Goal: Information Seeking & Learning: Check status

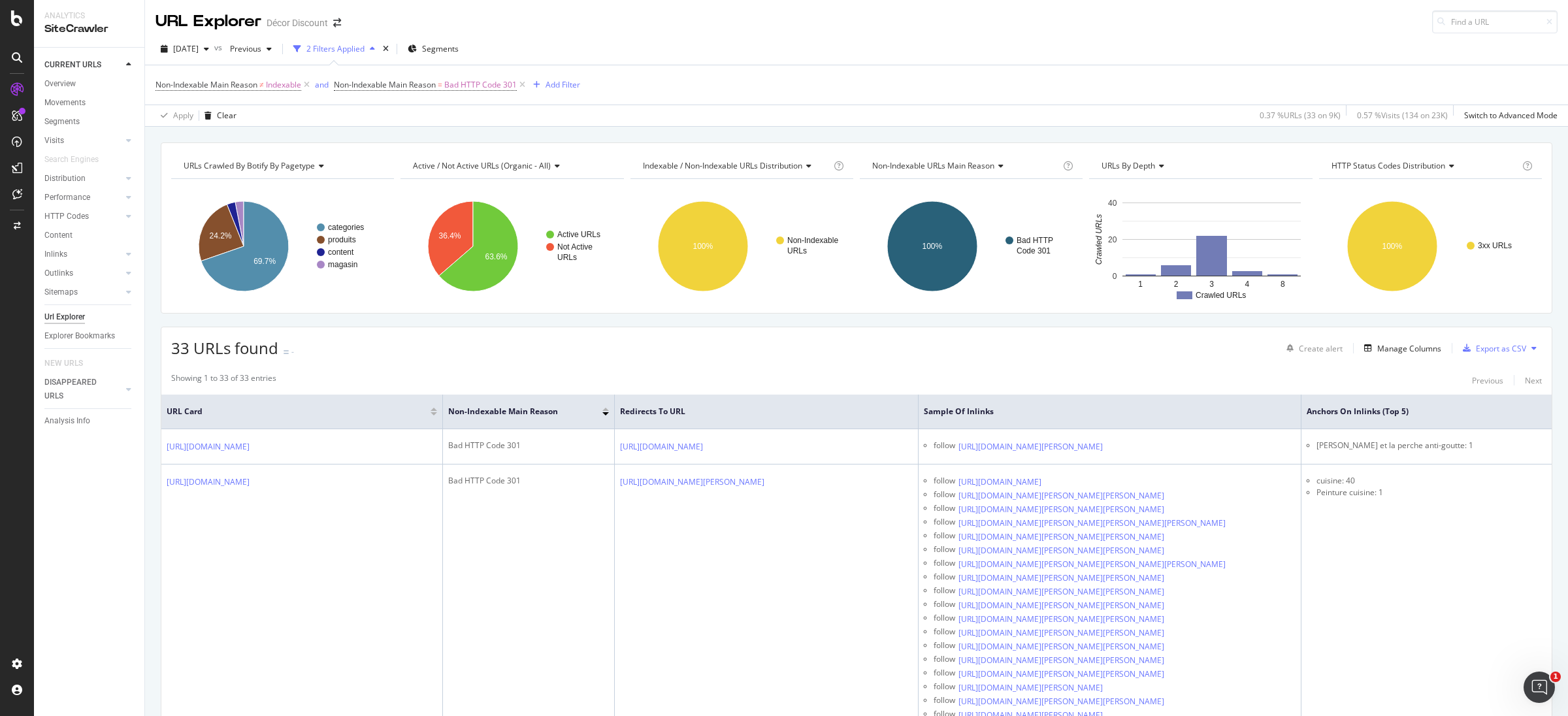
drag, startPoint x: 781, startPoint y: 1, endPoint x: 713, endPoint y: 57, distance: 88.1
click at [708, 58] on div "[DATE] vs Previous 2 Filters Applied Segments" at bounding box center [857, 51] width 1424 height 26
click at [199, 51] on span "[DATE]" at bounding box center [186, 48] width 25 height 11
click at [895, 67] on div "Non-Indexable Main Reason ≠ Indexable and Non-Indexable Main Reason = Bad HTTP …" at bounding box center [857, 85] width 1402 height 39
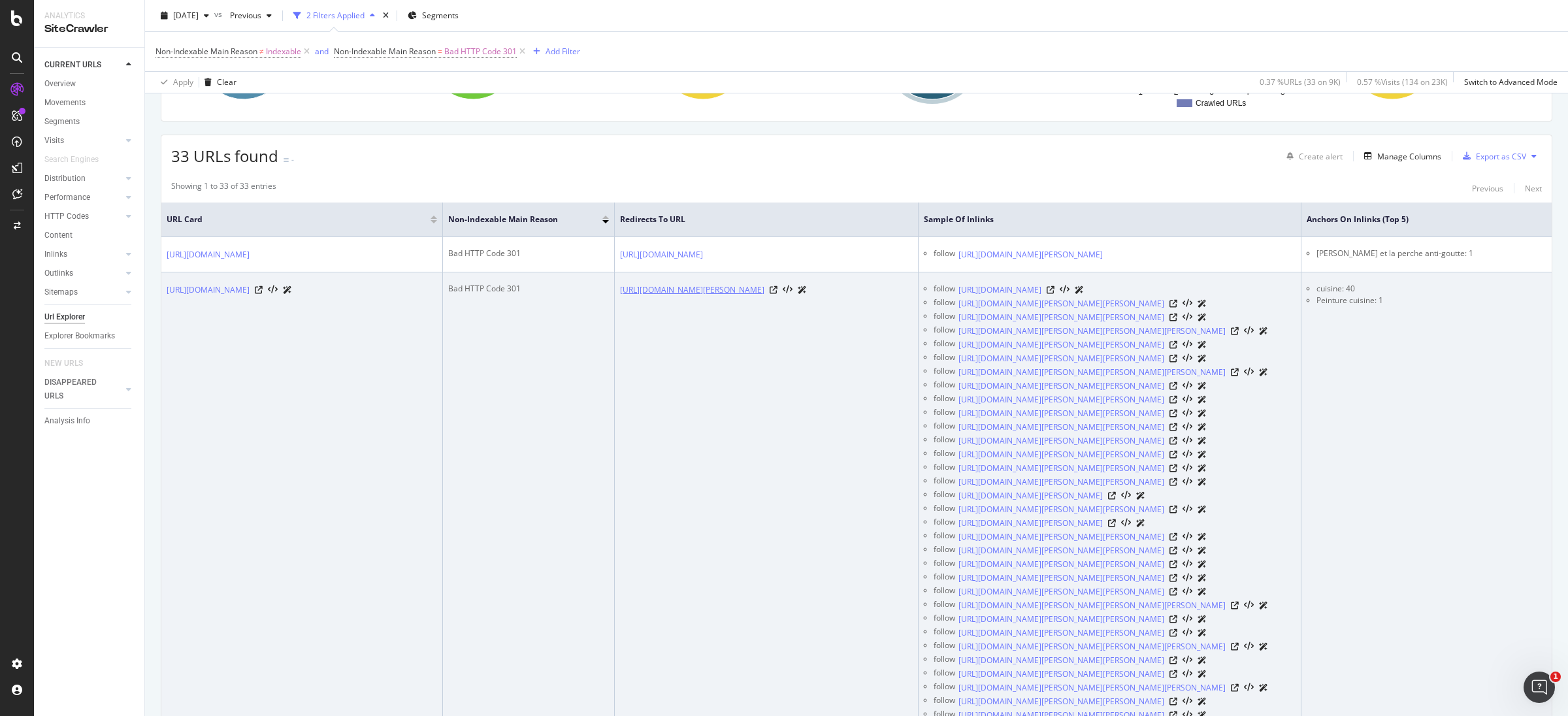
scroll to position [196, 0]
drag, startPoint x: 1274, startPoint y: 339, endPoint x: 1277, endPoint y: 346, distance: 7.6
drag, startPoint x: 1277, startPoint y: 534, endPoint x: 1272, endPoint y: 552, distance: 18.7
drag, startPoint x: 997, startPoint y: 677, endPoint x: 1008, endPoint y: 677, distance: 11.0
click at [956, 430] on div "follow" at bounding box center [944, 422] width 21 height 14
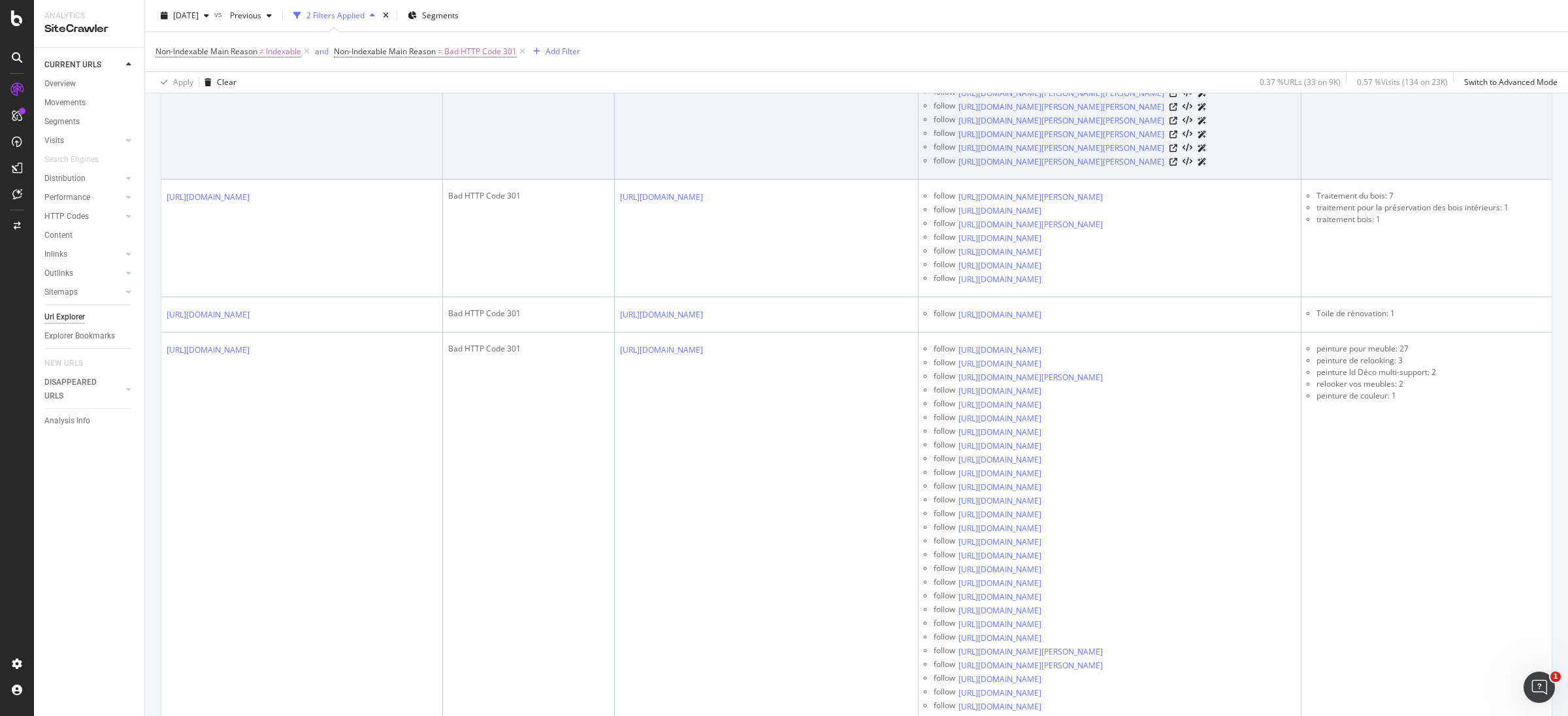
scroll to position [980, 0]
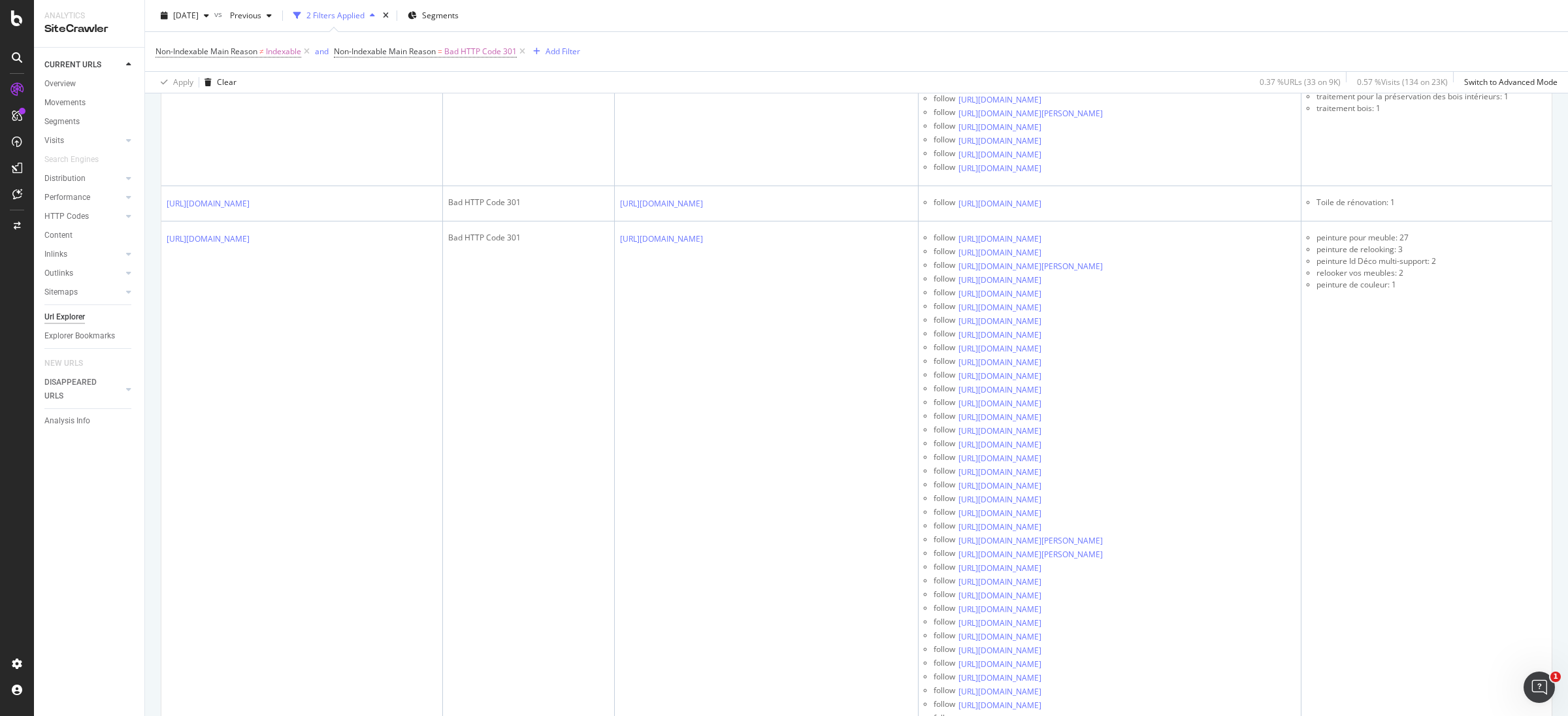
drag, startPoint x: 997, startPoint y: 663, endPoint x: 1010, endPoint y: 663, distance: 13.0
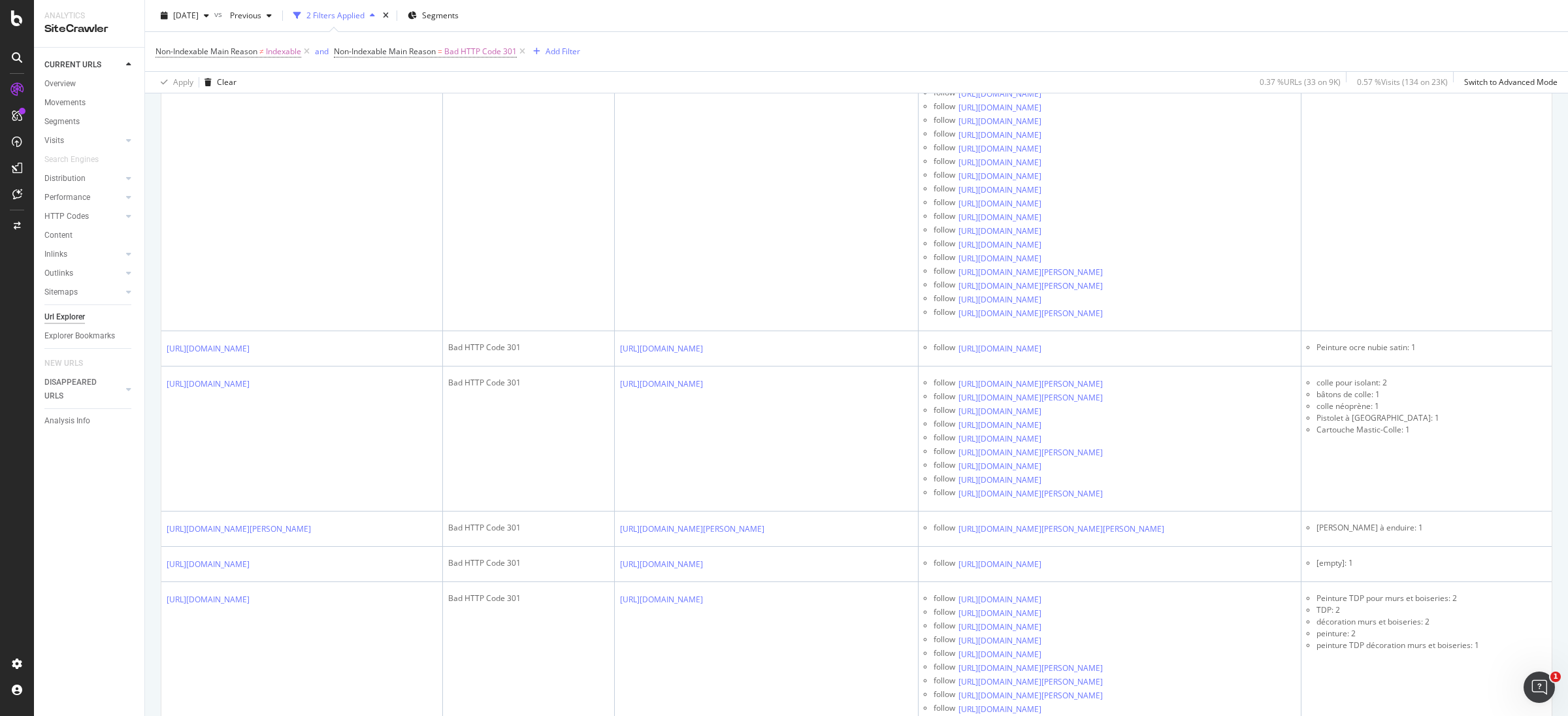
scroll to position [1470, 0]
drag, startPoint x: 1278, startPoint y: 503, endPoint x: 1278, endPoint y: 530, distance: 27.0
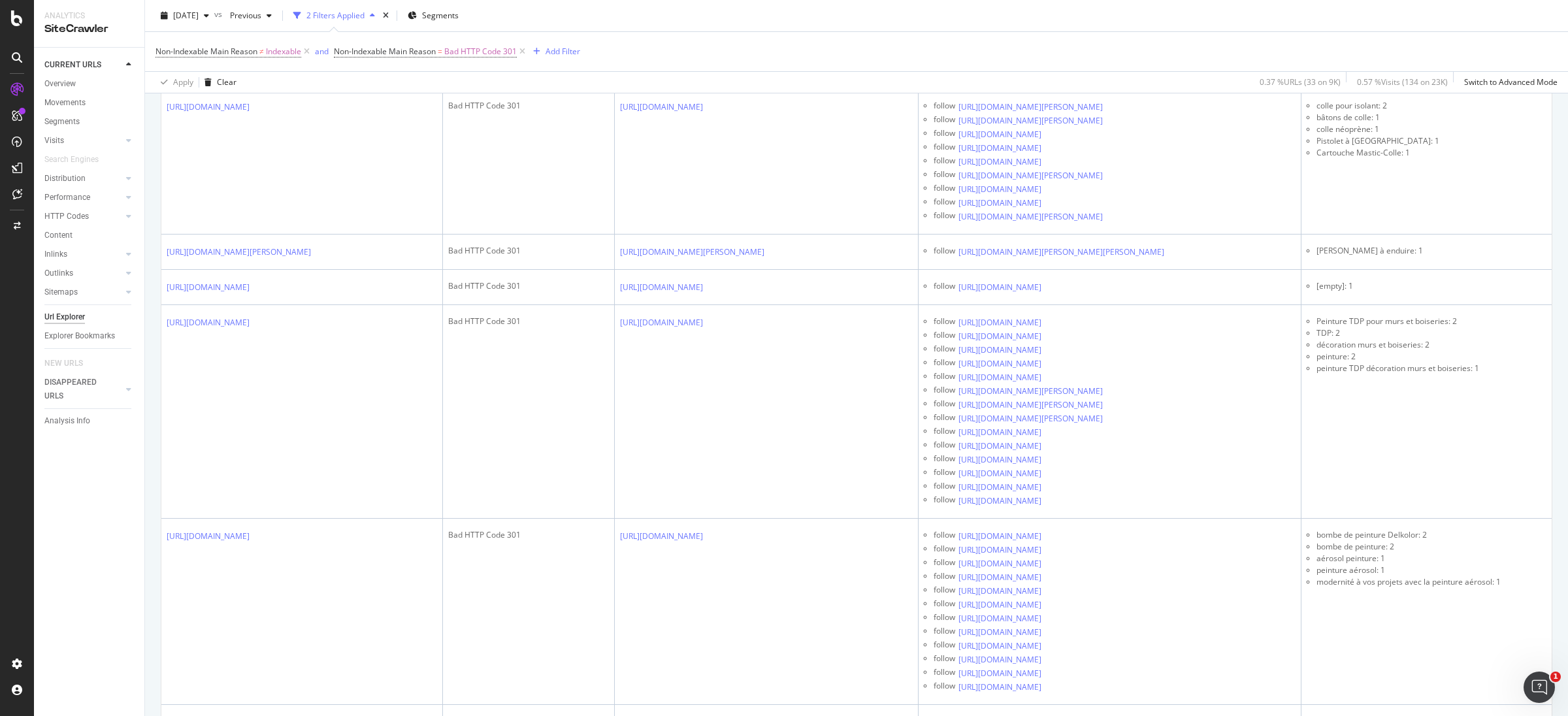
scroll to position [1764, 0]
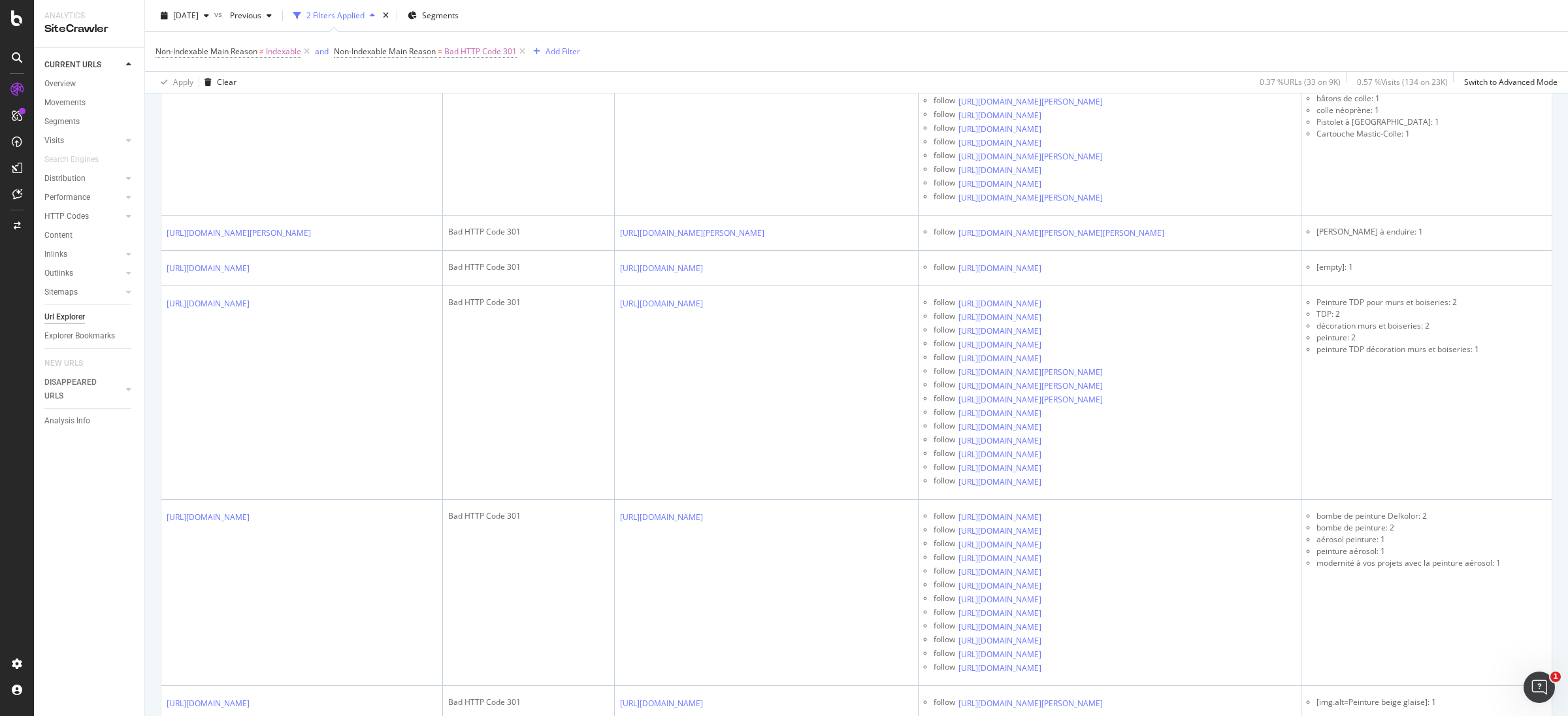
drag, startPoint x: 1402, startPoint y: 334, endPoint x: 1334, endPoint y: 331, distance: 68.1
copy li "Traitement du bois:"
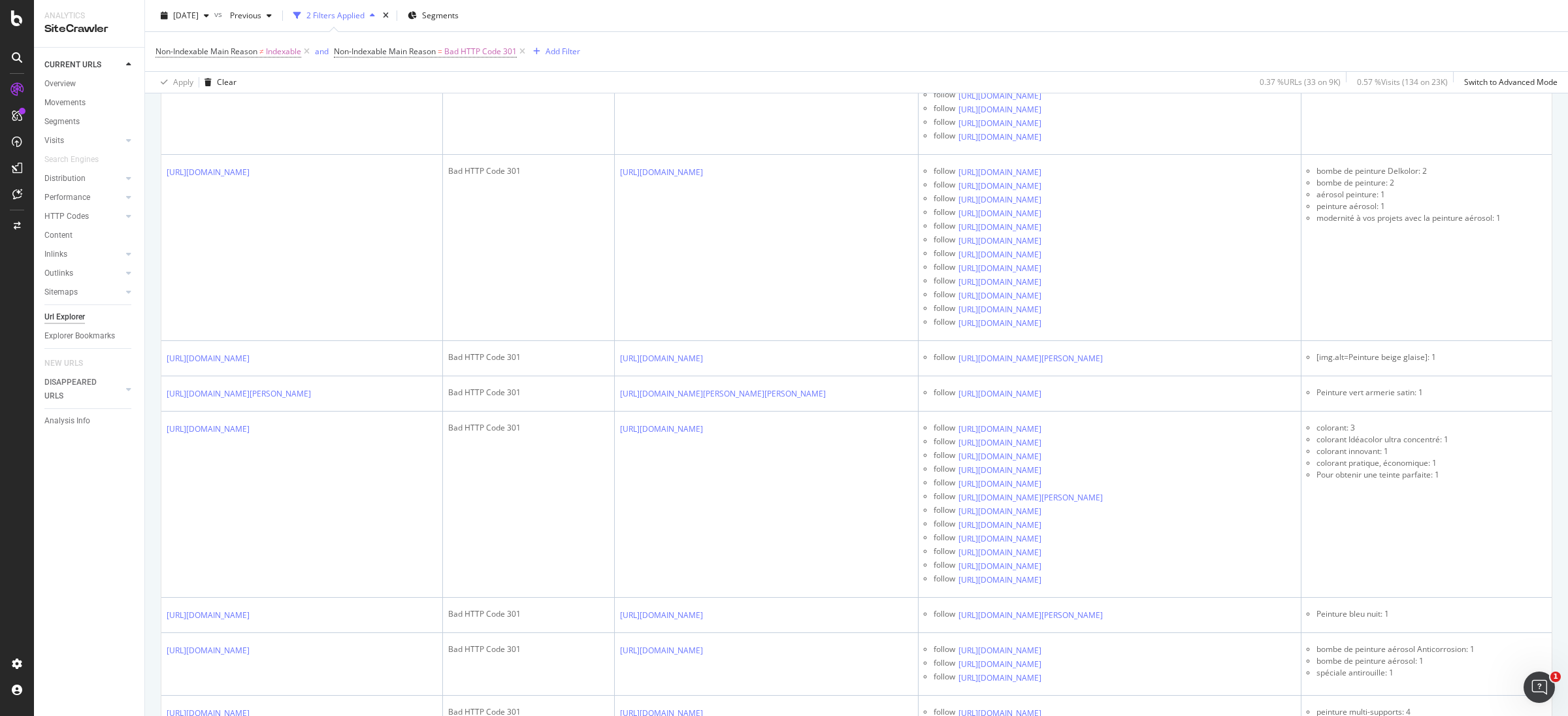
scroll to position [2156, 0]
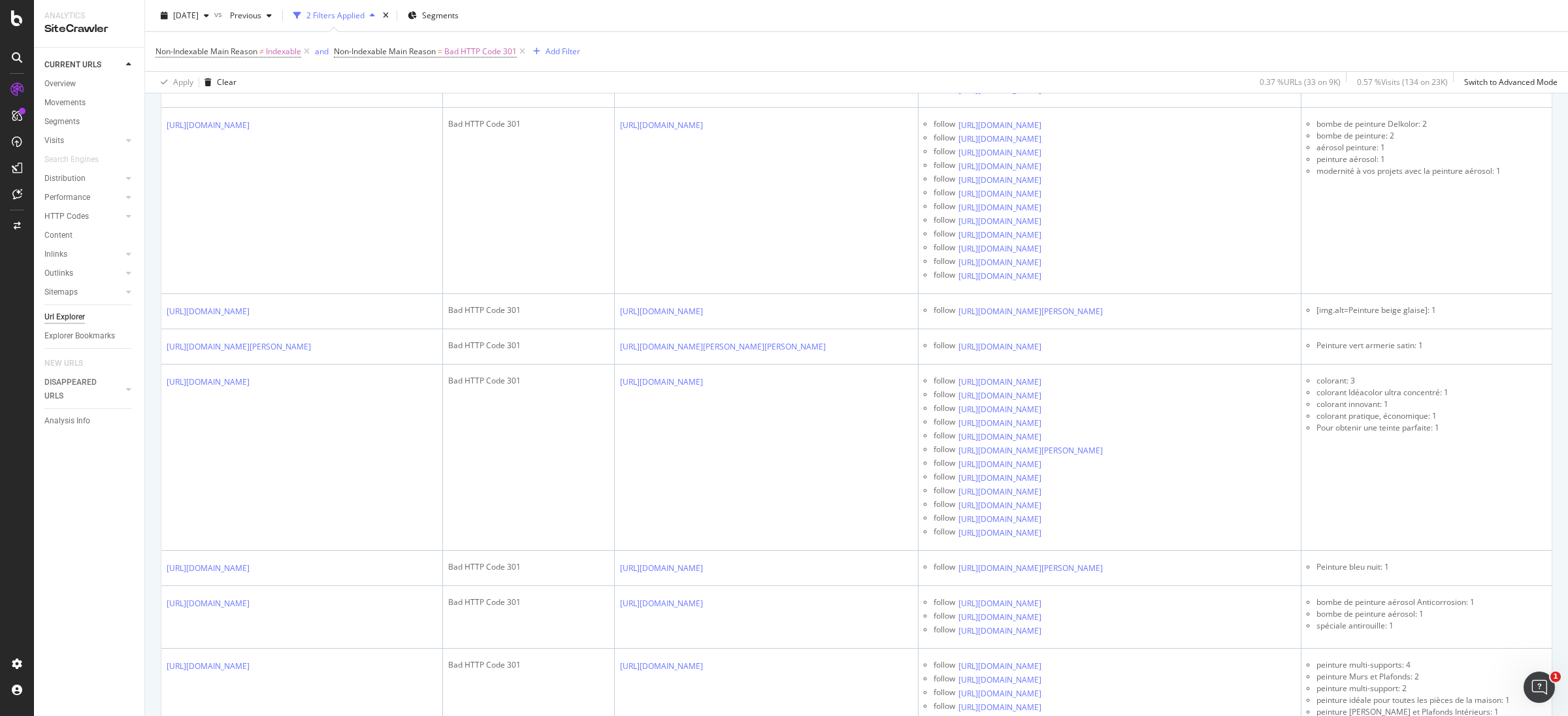
drag, startPoint x: 1272, startPoint y: 492, endPoint x: 1274, endPoint y: 503, distance: 11.2
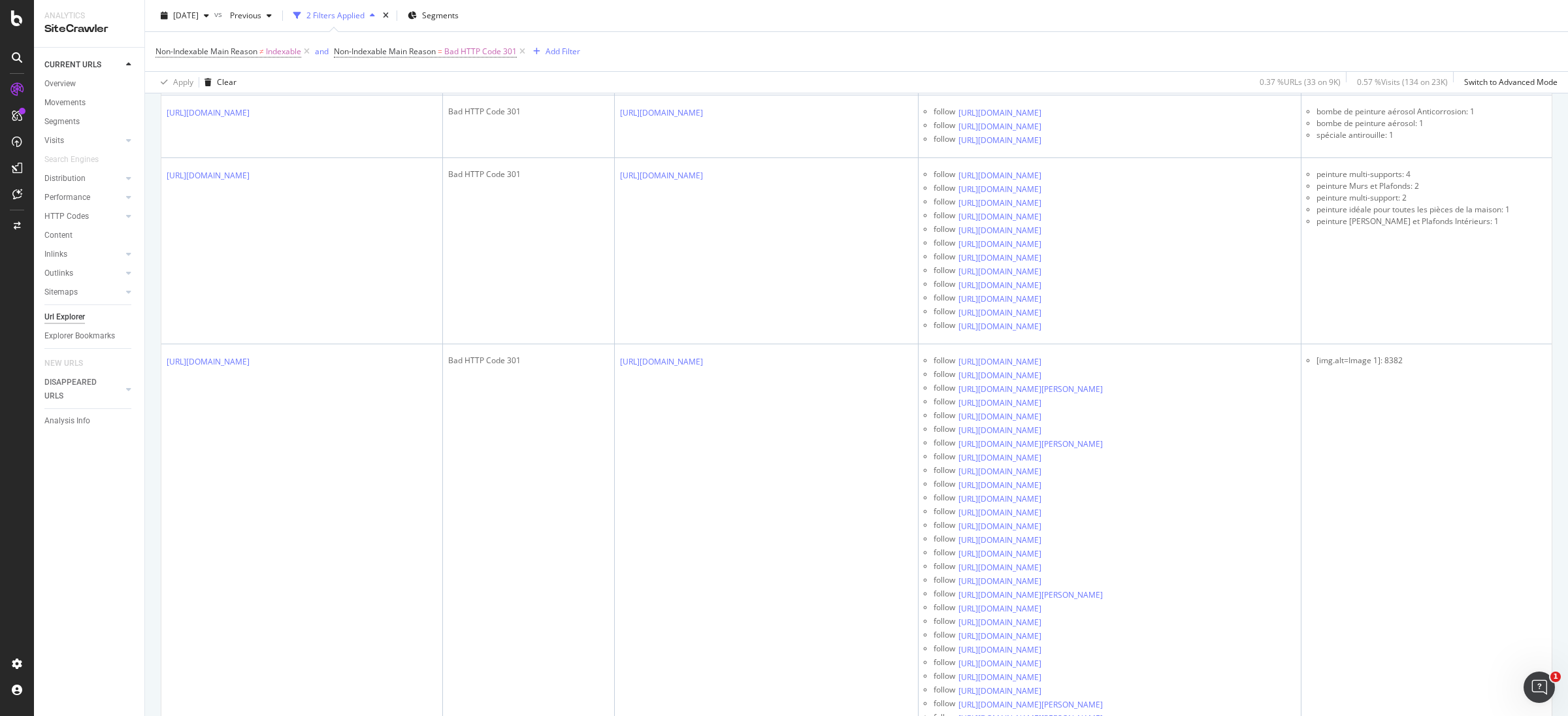
scroll to position [2647, 0]
drag, startPoint x: 1277, startPoint y: 394, endPoint x: 1276, endPoint y: 405, distance: 11.0
drag, startPoint x: 1001, startPoint y: 682, endPoint x: 1014, endPoint y: 681, distance: 13.0
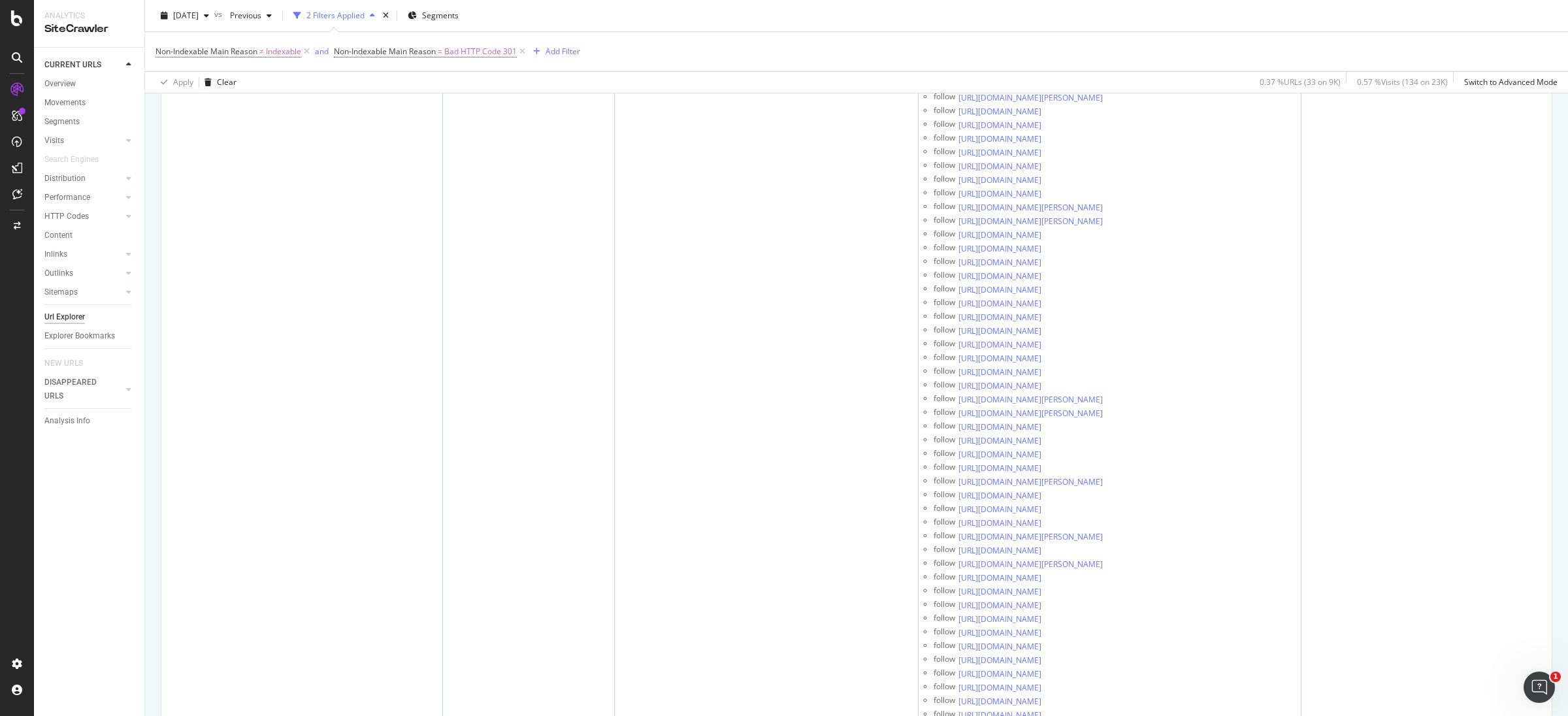
scroll to position [3136, 0]
drag, startPoint x: 1279, startPoint y: 364, endPoint x: 1278, endPoint y: 405, distance: 41.0
